Goal: Check status: Check status

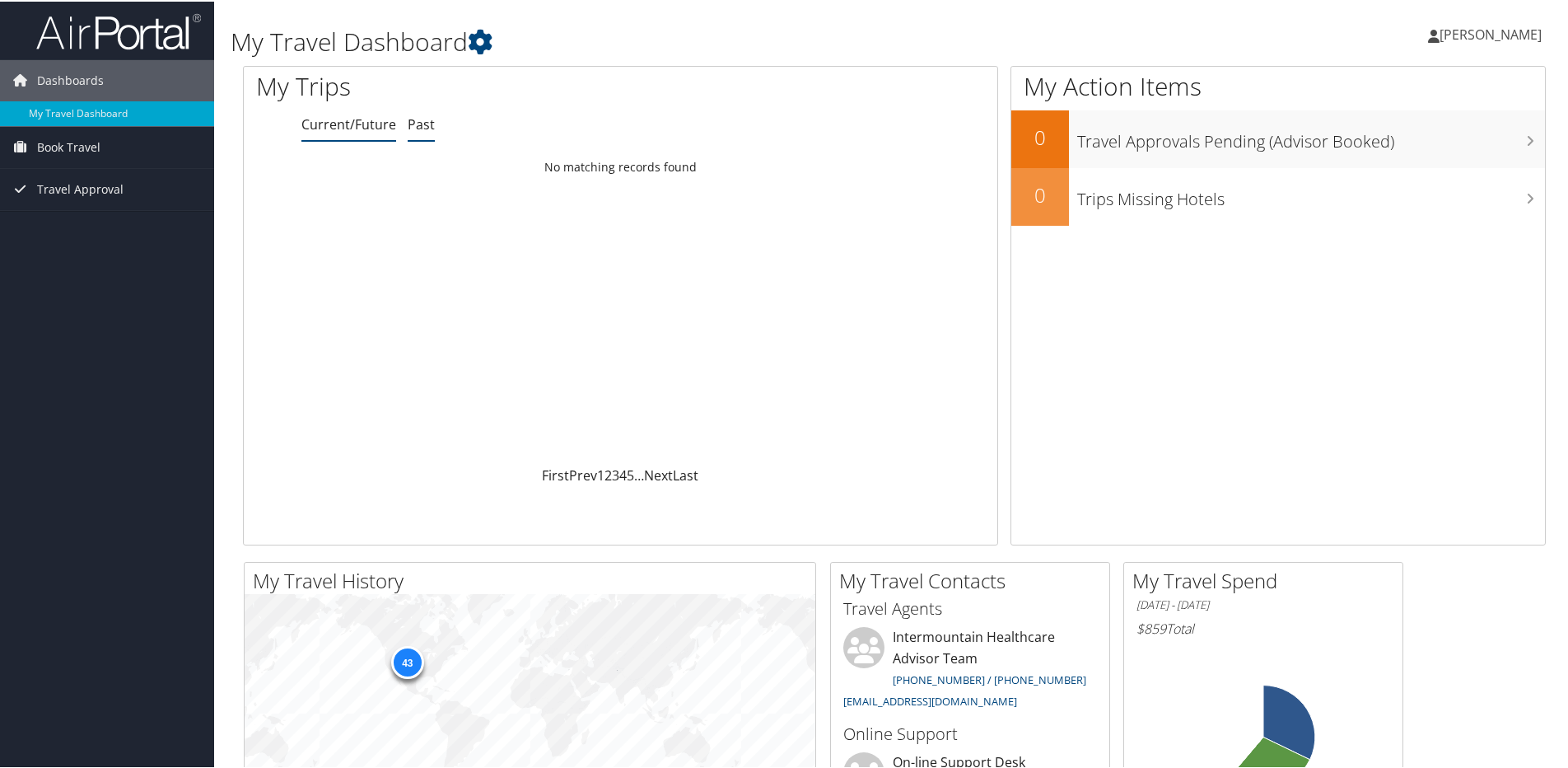
click at [422, 121] on link "Past" at bounding box center [421, 122] width 27 height 18
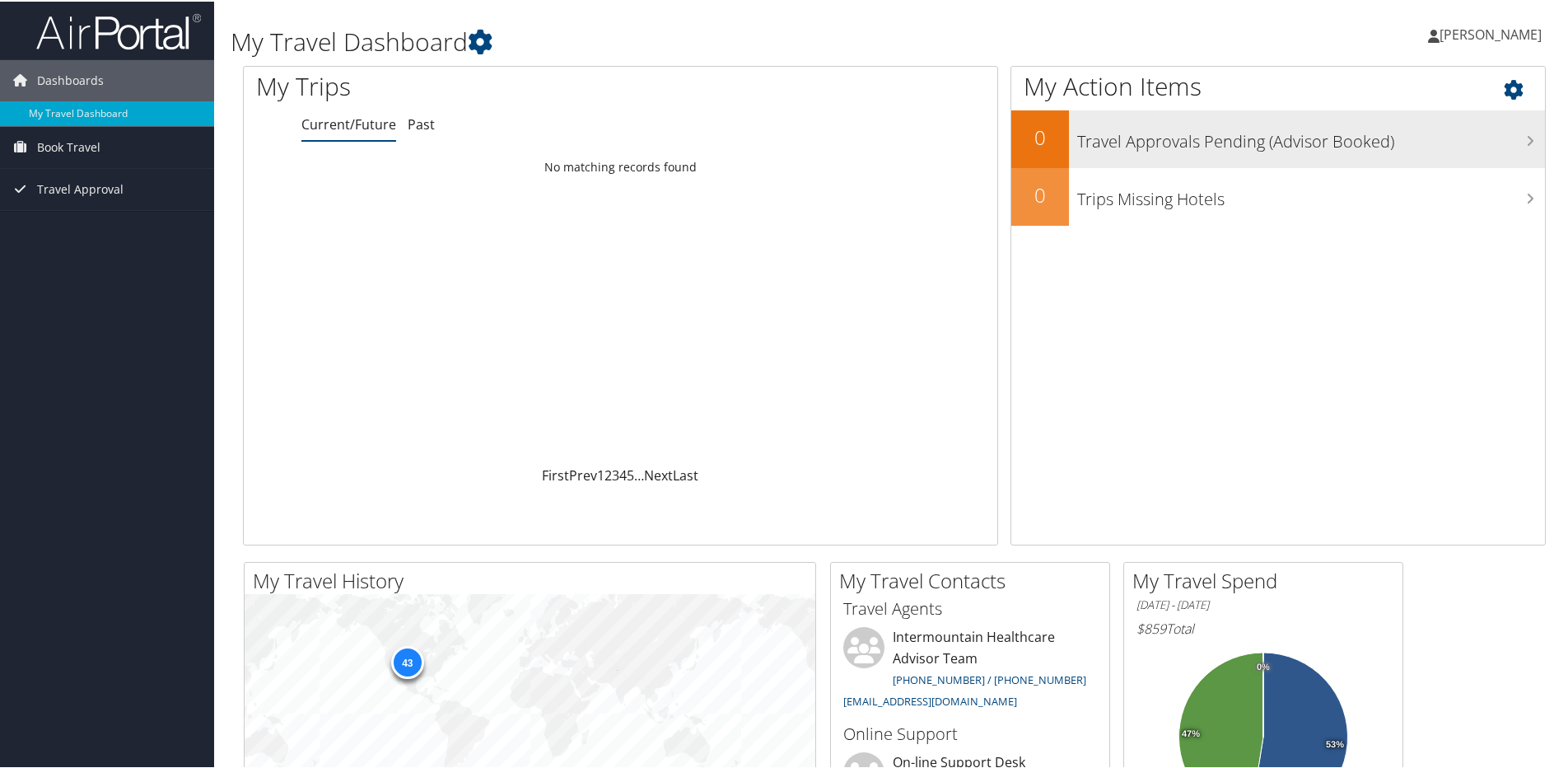
click at [1492, 135] on h3 "Travel Approvals Pending (Advisor Booked)" at bounding box center [1311, 136] width 468 height 32
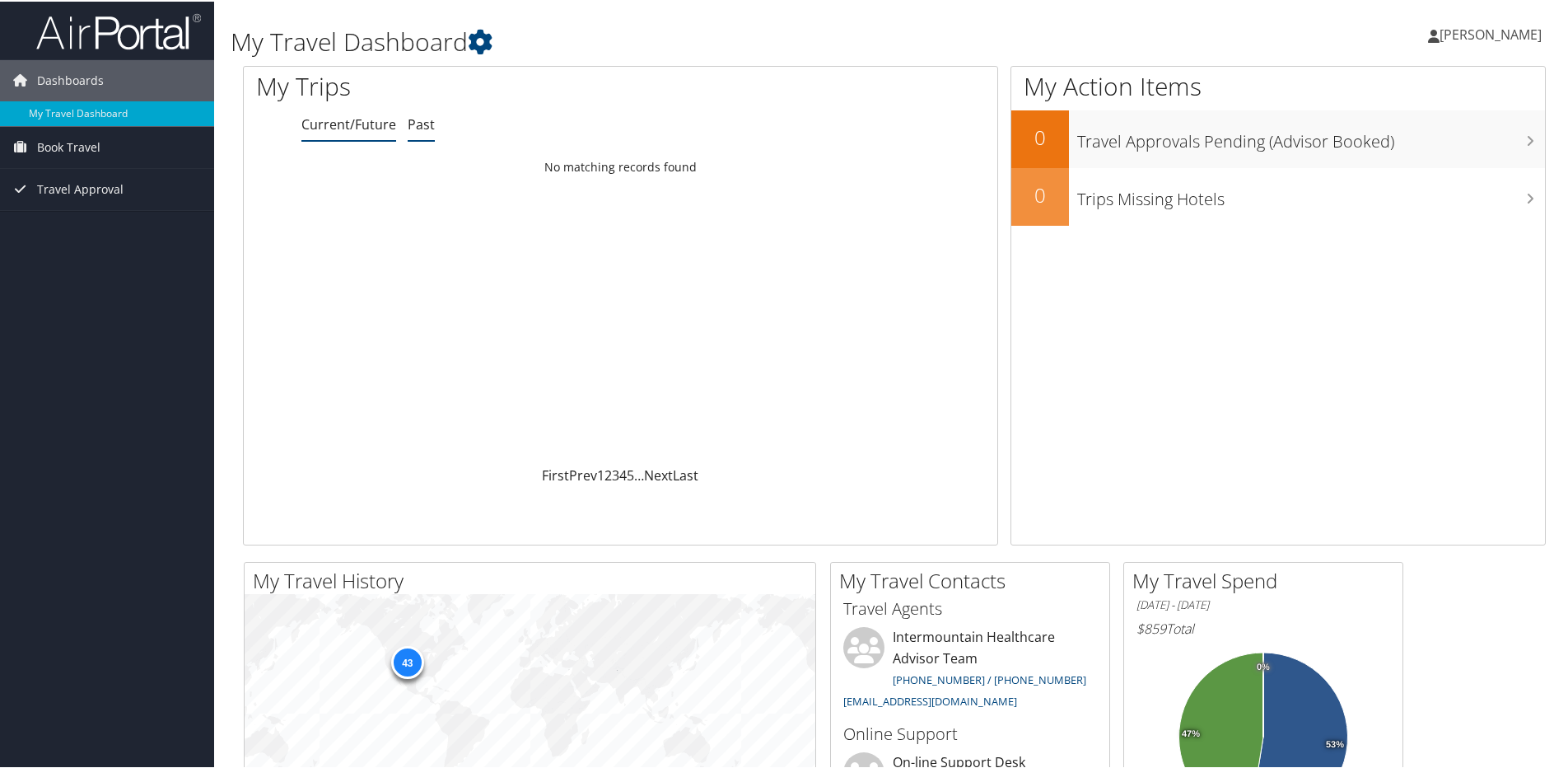
click at [420, 127] on link "Past" at bounding box center [421, 122] width 27 height 18
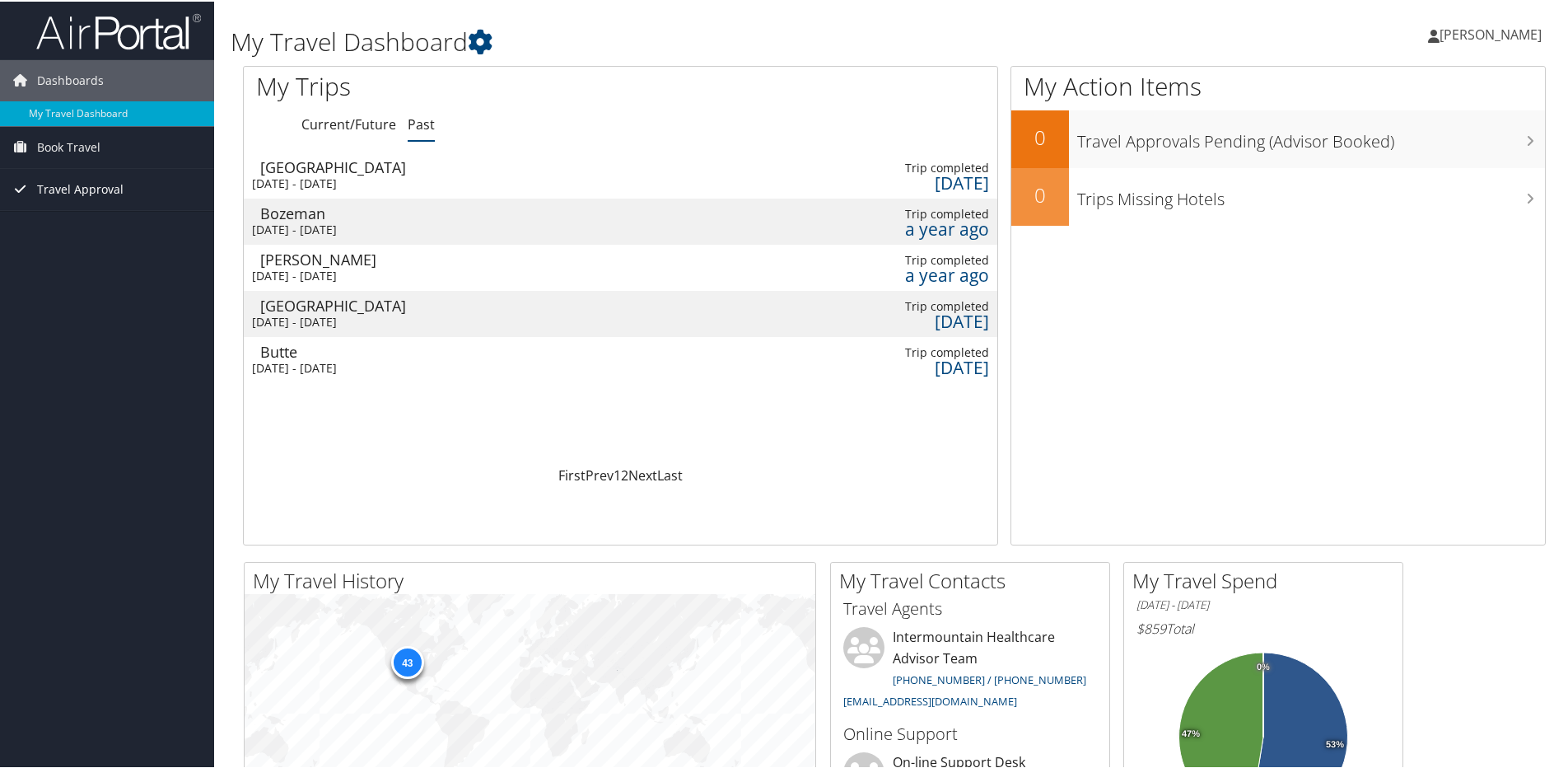
click at [99, 188] on span "Travel Approval" at bounding box center [81, 188] width 87 height 41
click at [89, 215] on link "Pending Trip Approvals" at bounding box center [107, 221] width 215 height 25
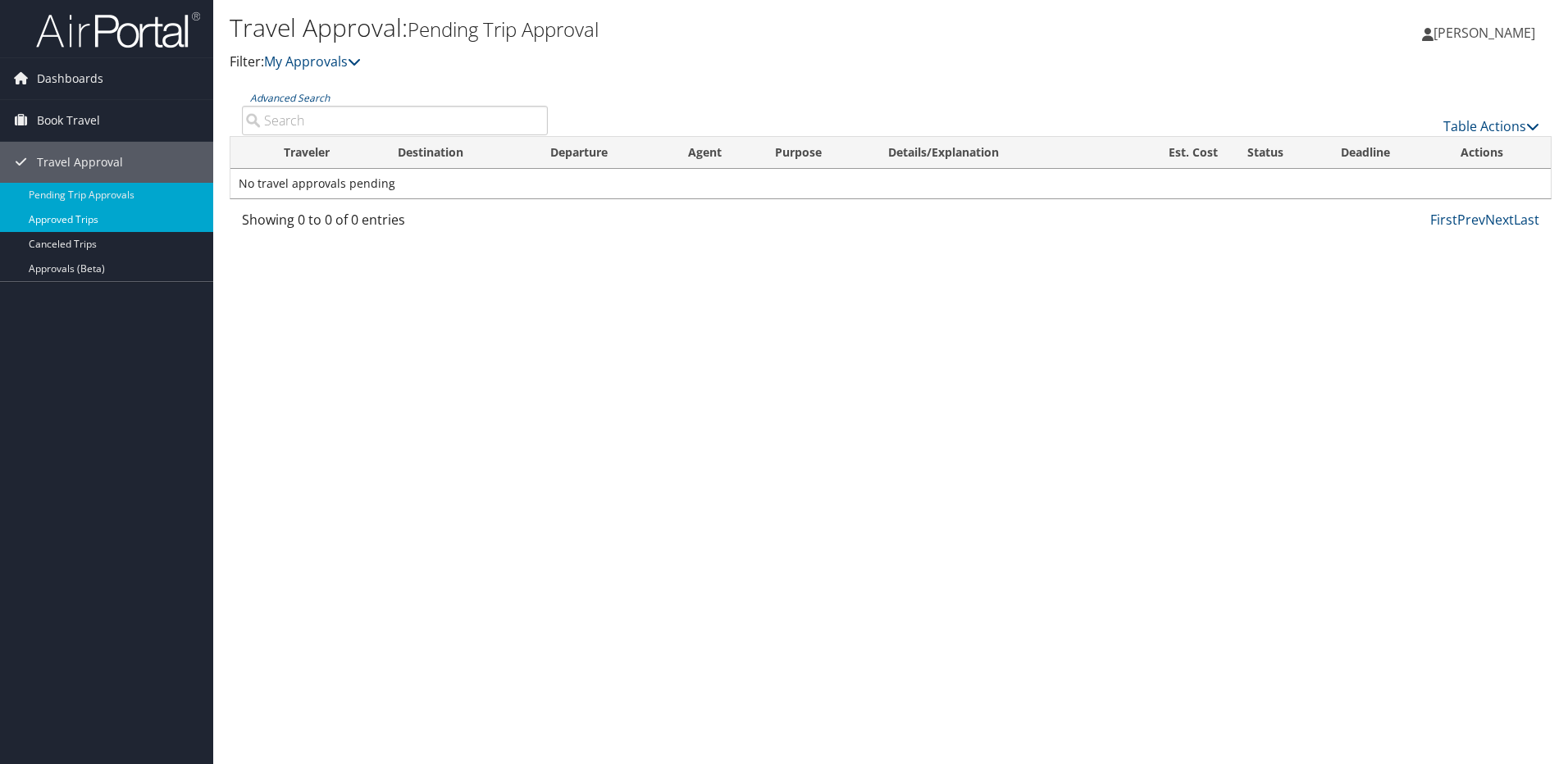
click at [93, 219] on link "Approved Trips" at bounding box center [106, 220] width 214 height 25
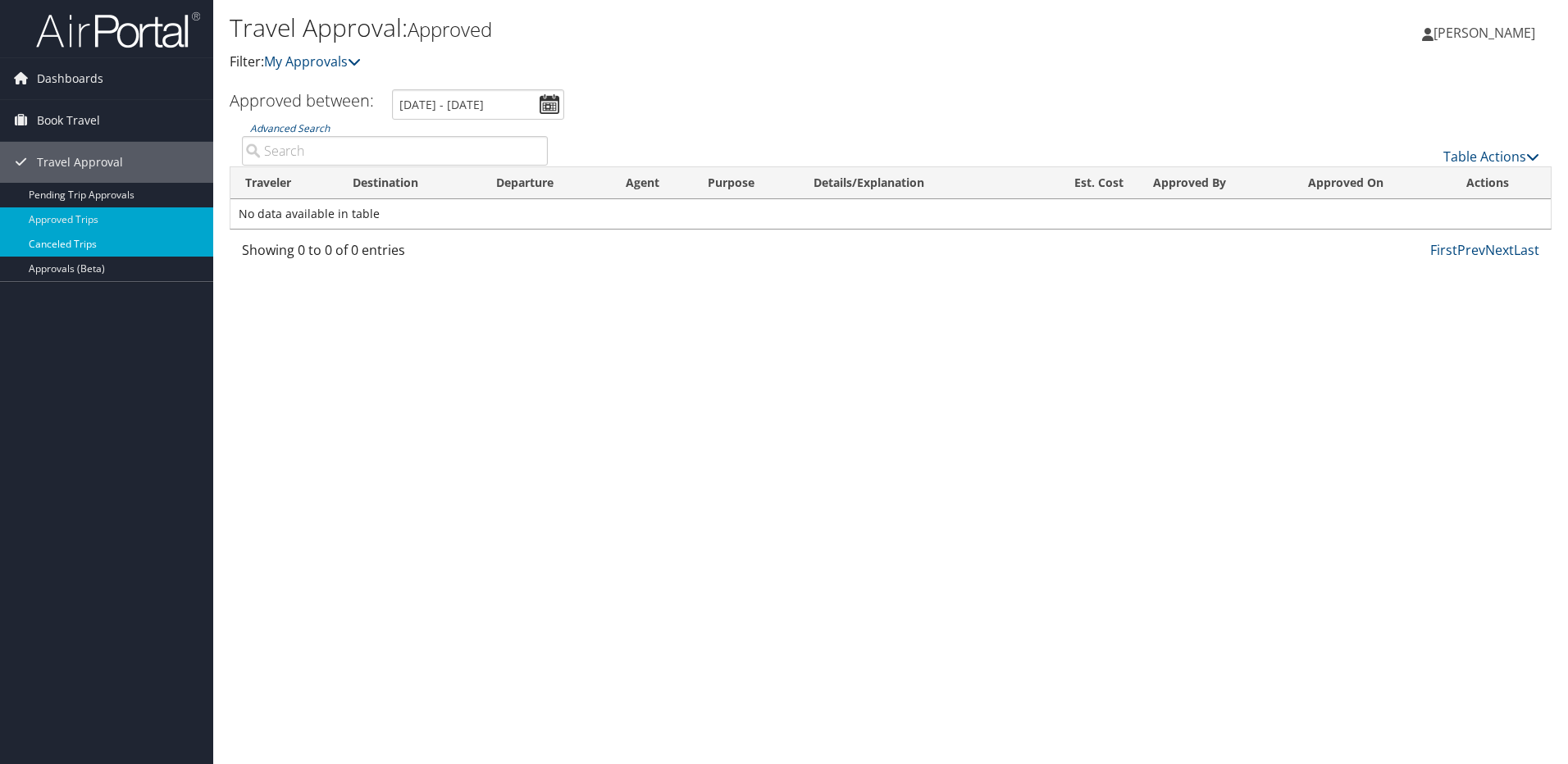
click at [73, 247] on link "Canceled Trips" at bounding box center [106, 244] width 214 height 25
